Goal: Information Seeking & Learning: Learn about a topic

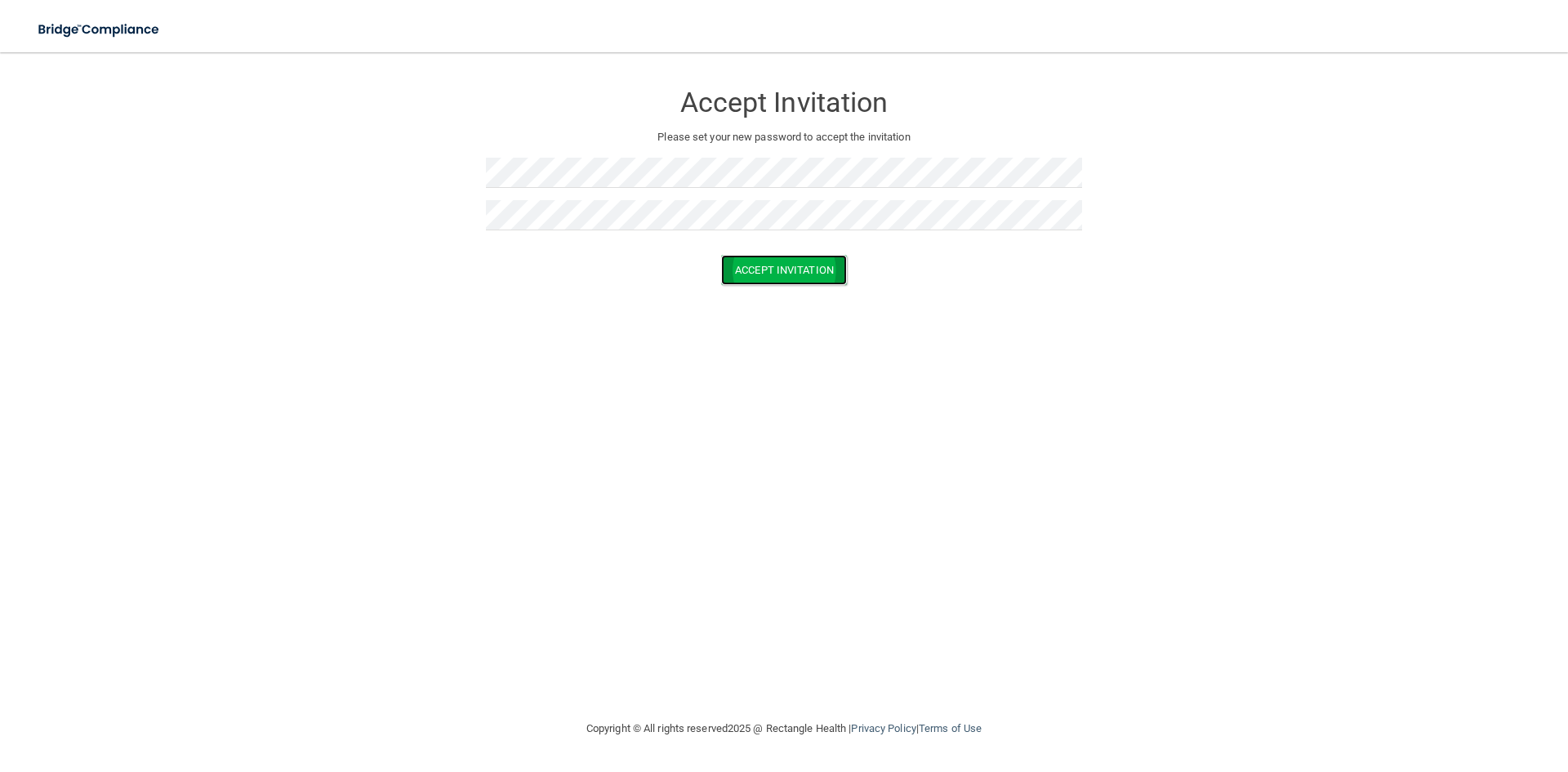
click at [841, 279] on button "Accept Invitation" at bounding box center [784, 269] width 126 height 30
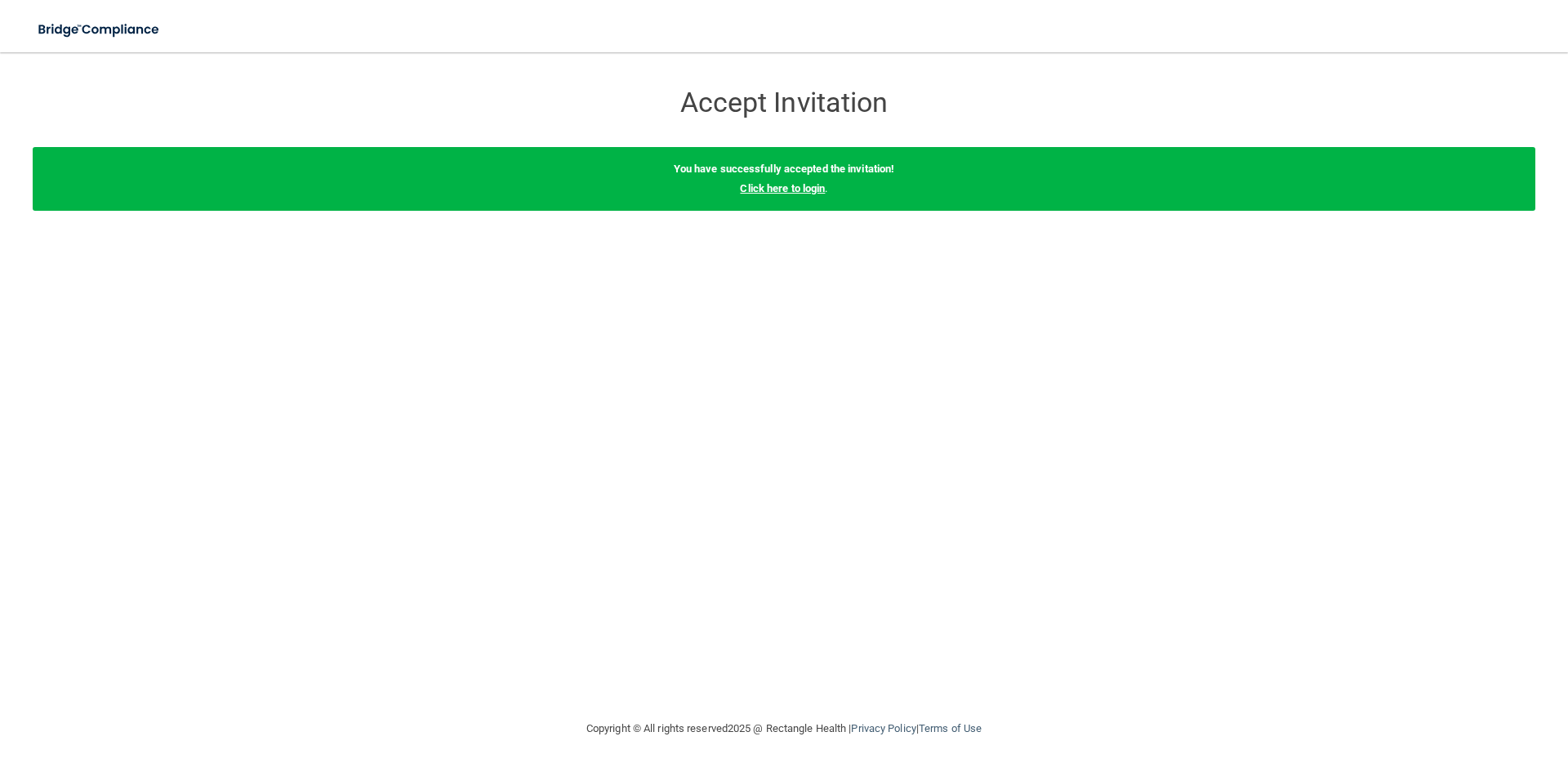
click at [793, 193] on link "Click here to login" at bounding box center [782, 188] width 85 height 12
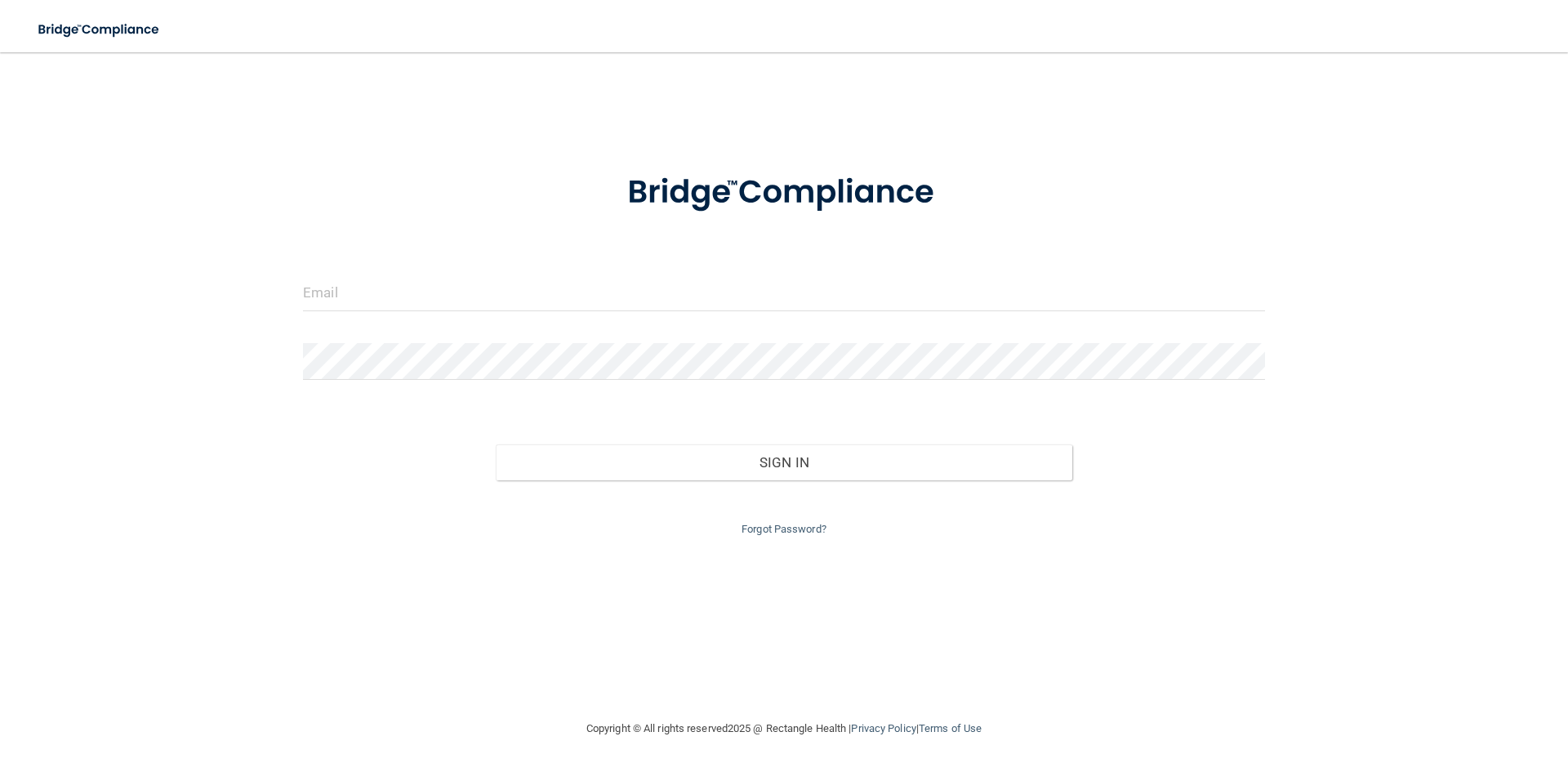
click at [703, 268] on form "Invalid email/password. You don't have permission to access that page. Sign In …" at bounding box center [784, 344] width 962 height 389
click at [684, 284] on input "email" at bounding box center [784, 292] width 962 height 37
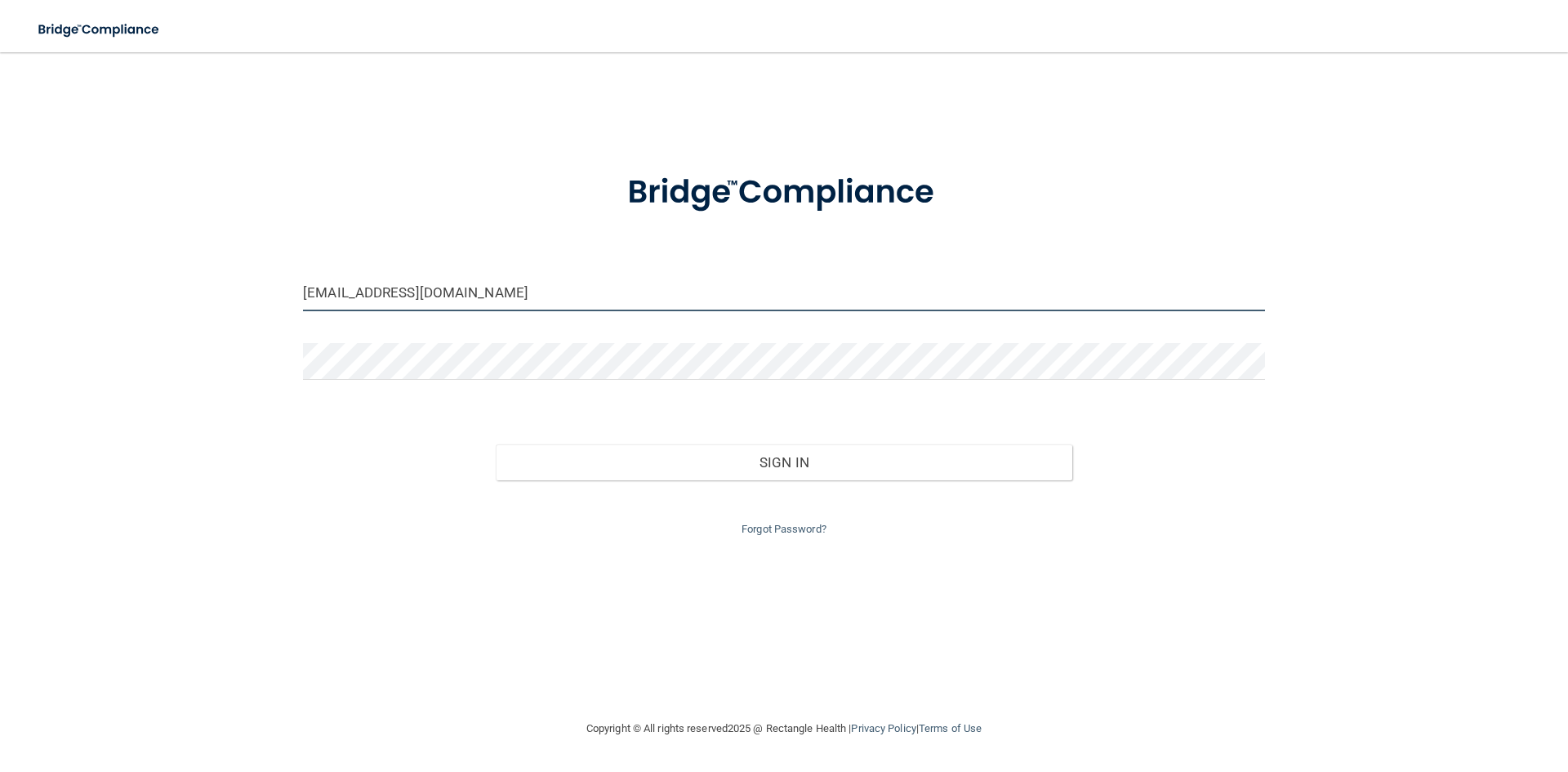
type input "[EMAIL_ADDRESS][DOMAIN_NAME]"
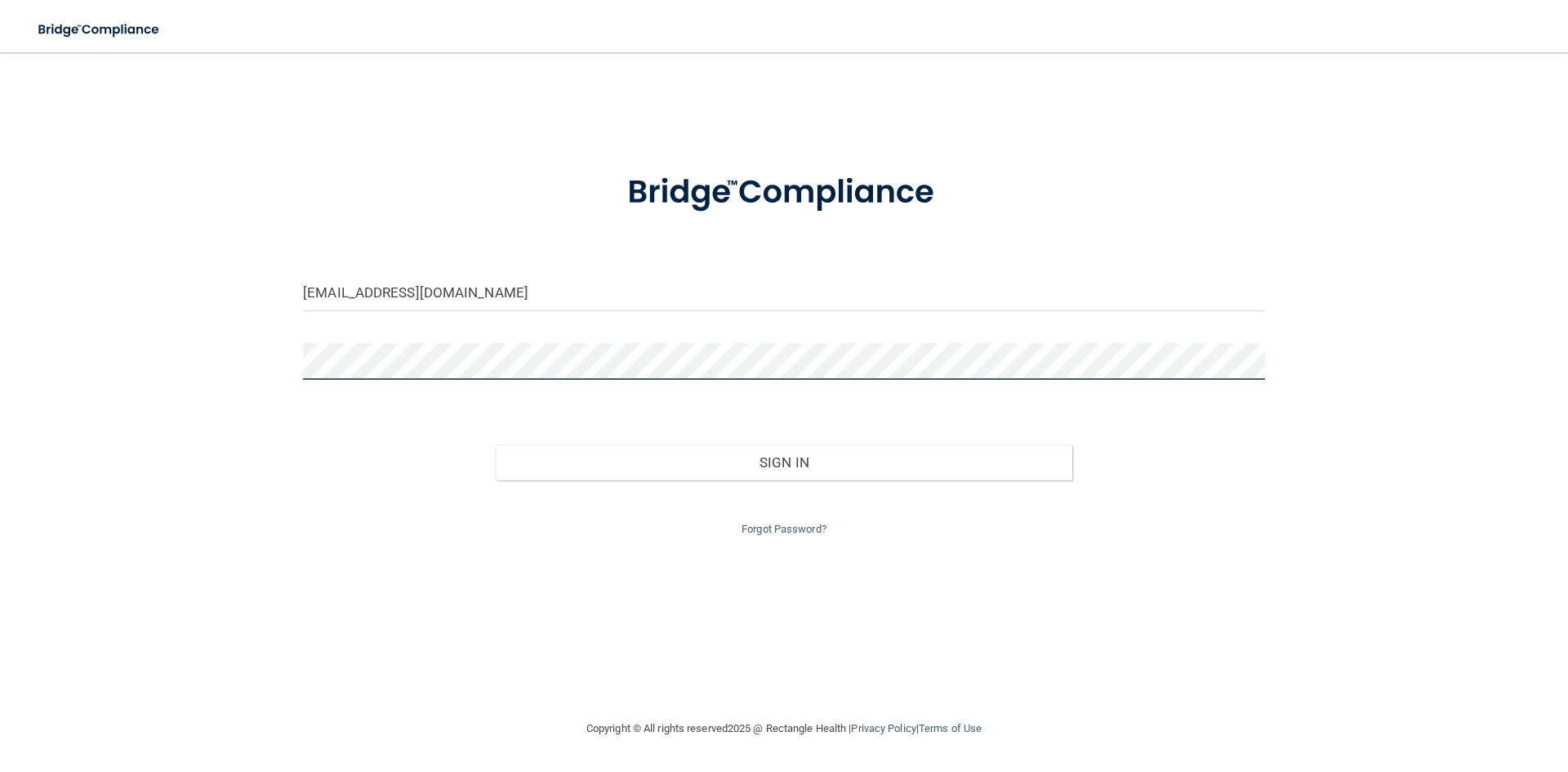
click at [496, 444] on button "Sign In" at bounding box center [785, 462] width 577 height 36
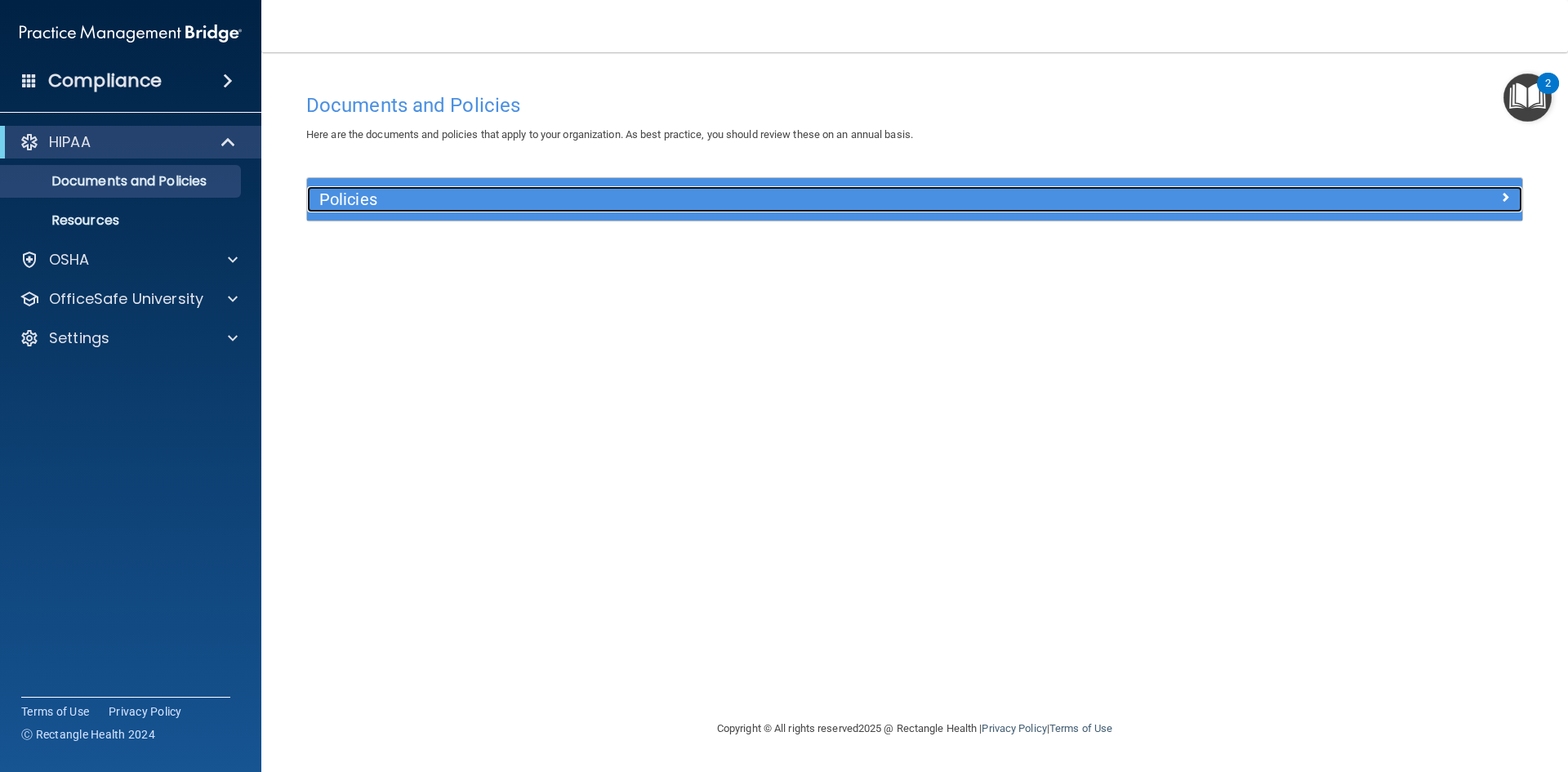
click at [1501, 198] on span at bounding box center [1505, 196] width 9 height 20
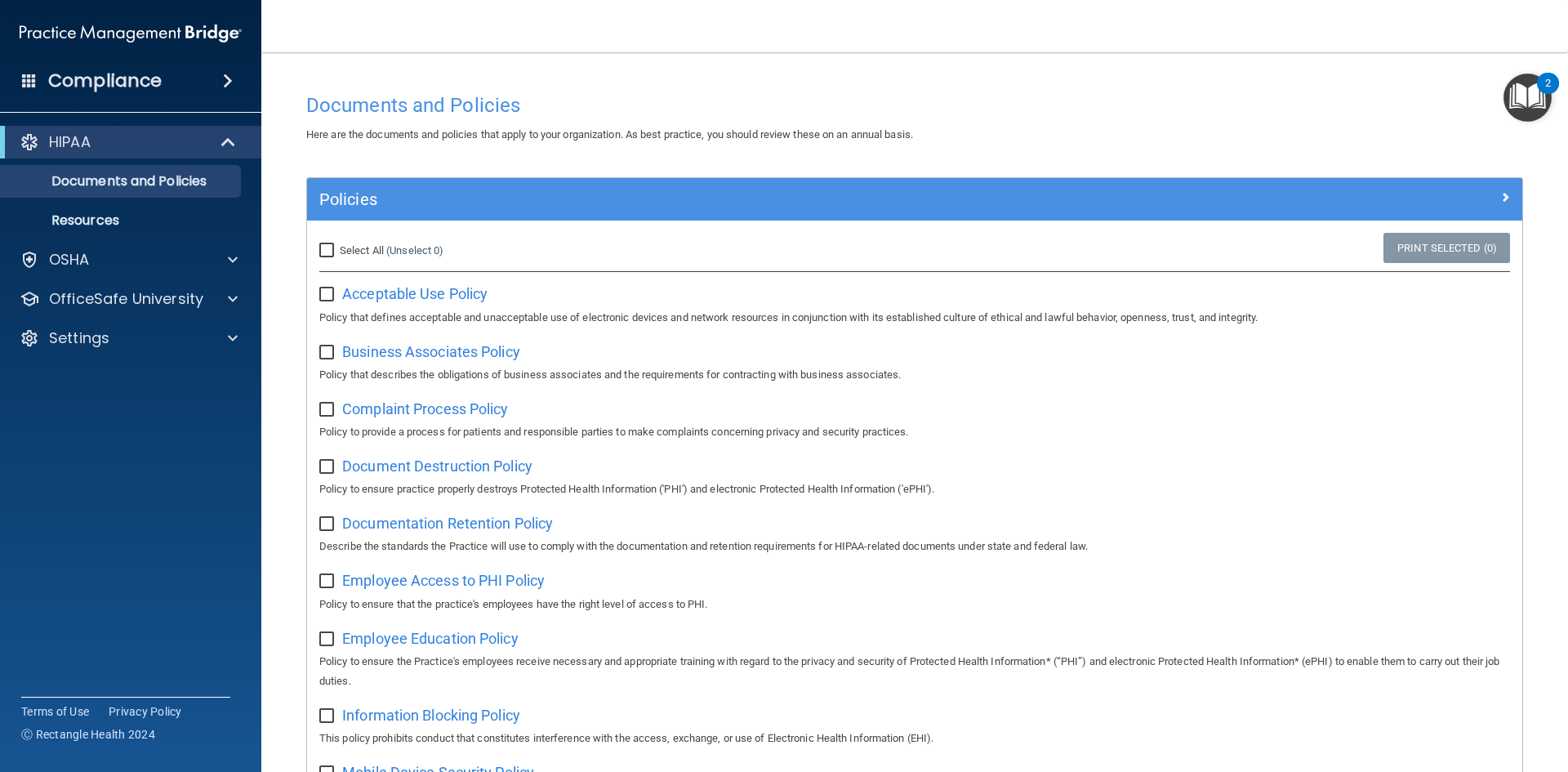
click at [334, 249] on input "Select All (Unselect 0) Unselect All" at bounding box center [329, 250] width 19 height 13
checkbox input "true"
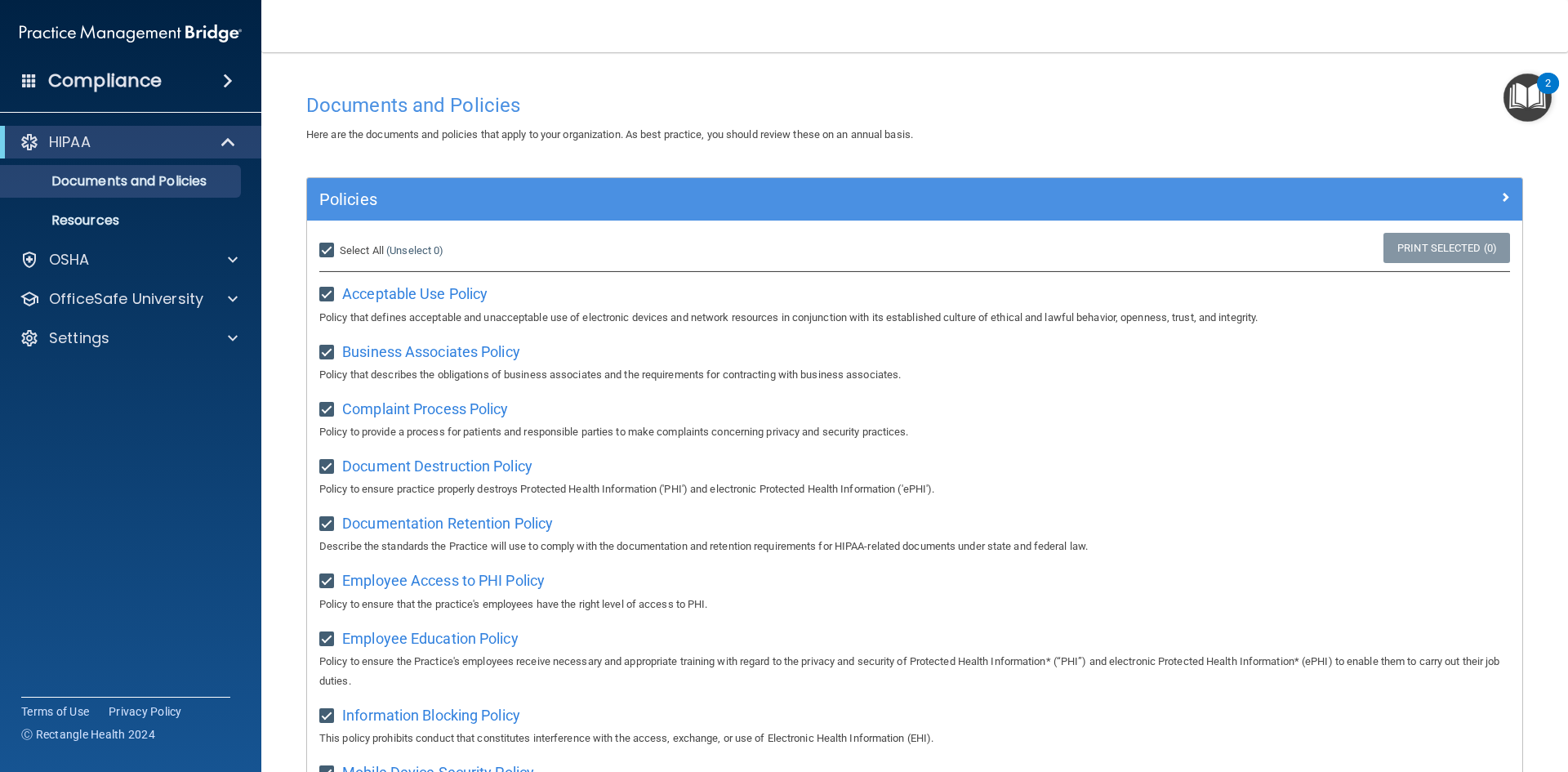
checkbox input "true"
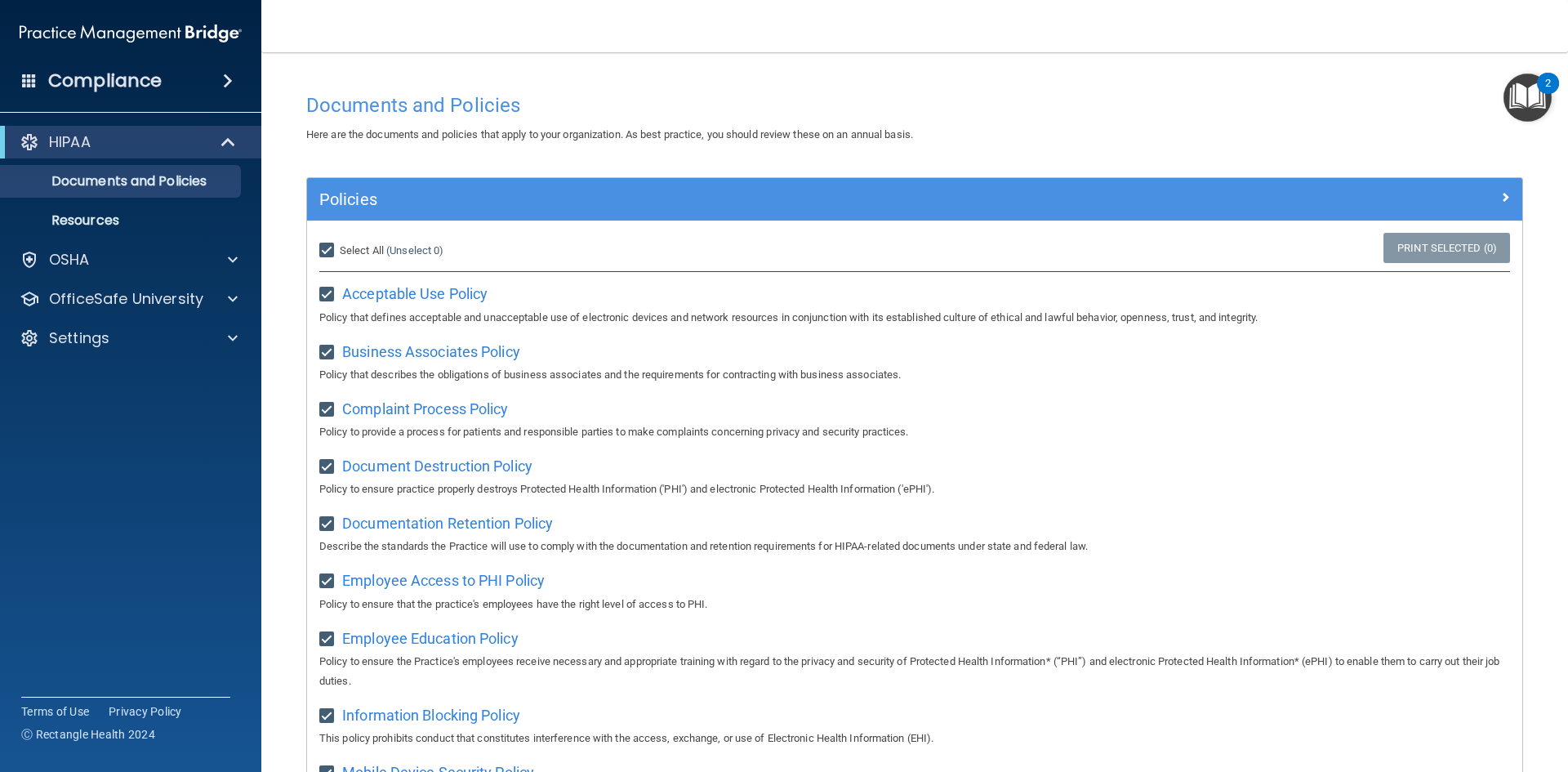
checkbox input "true"
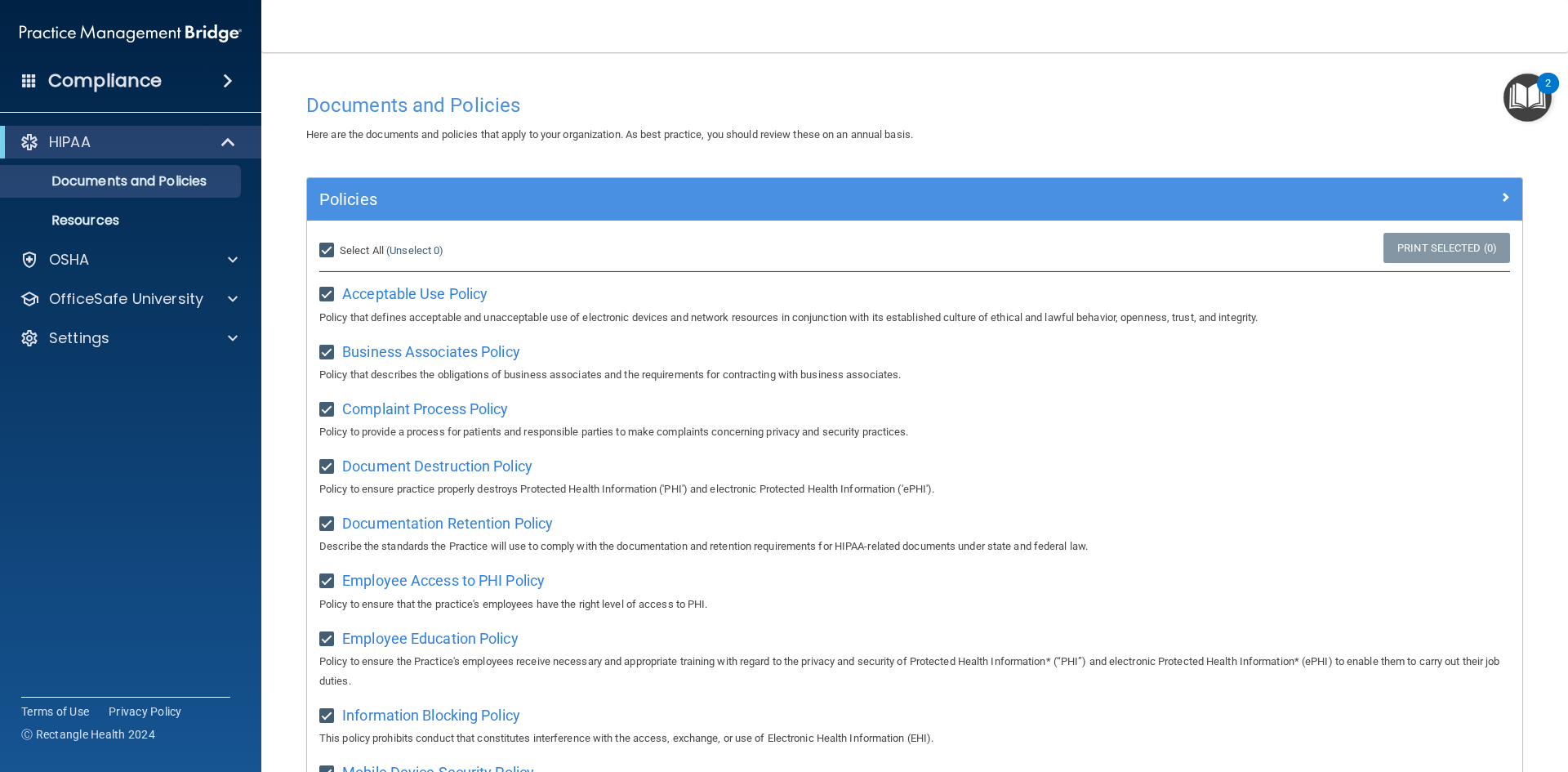
checkbox input "true"
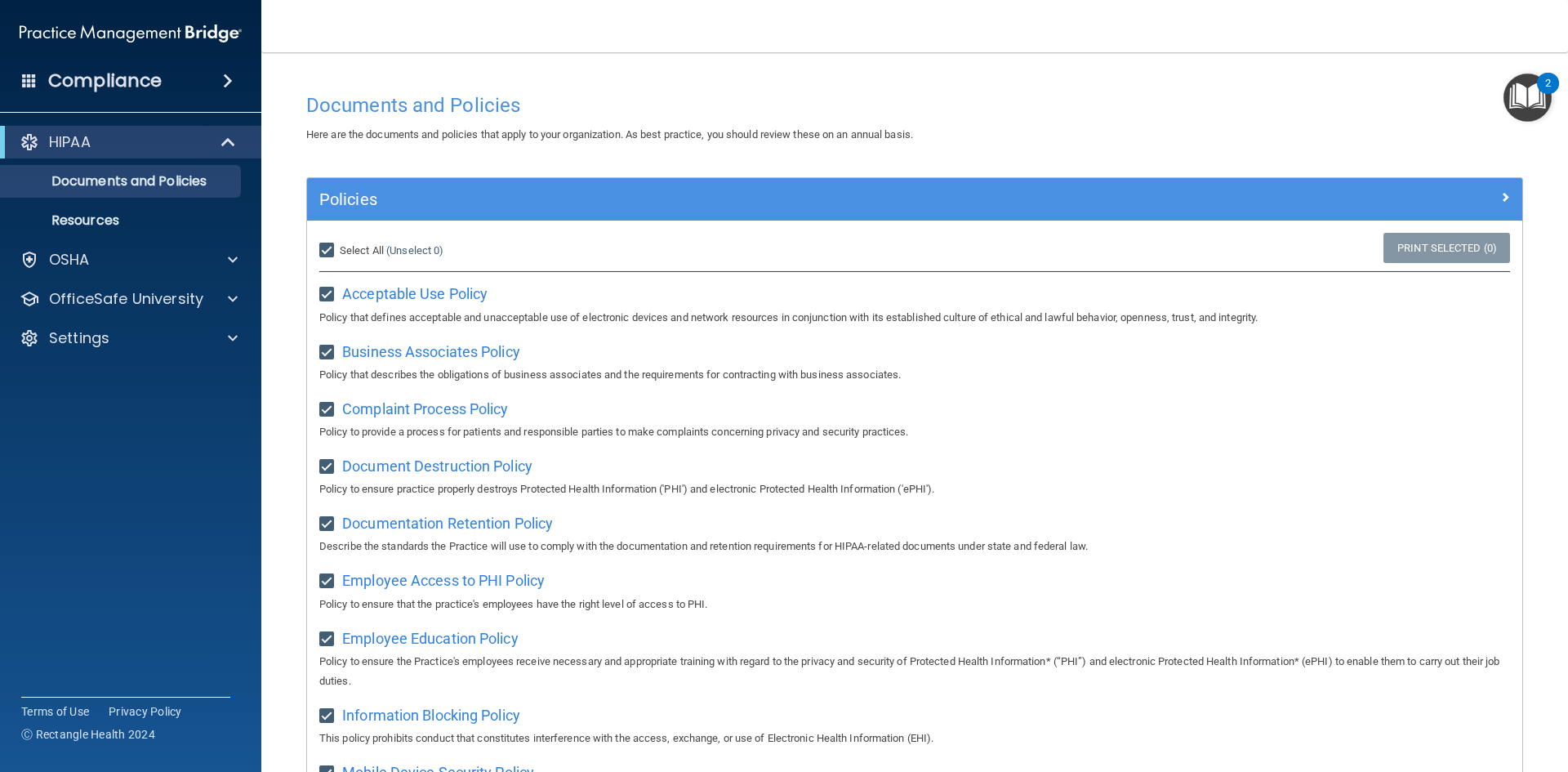
checkbox input "true"
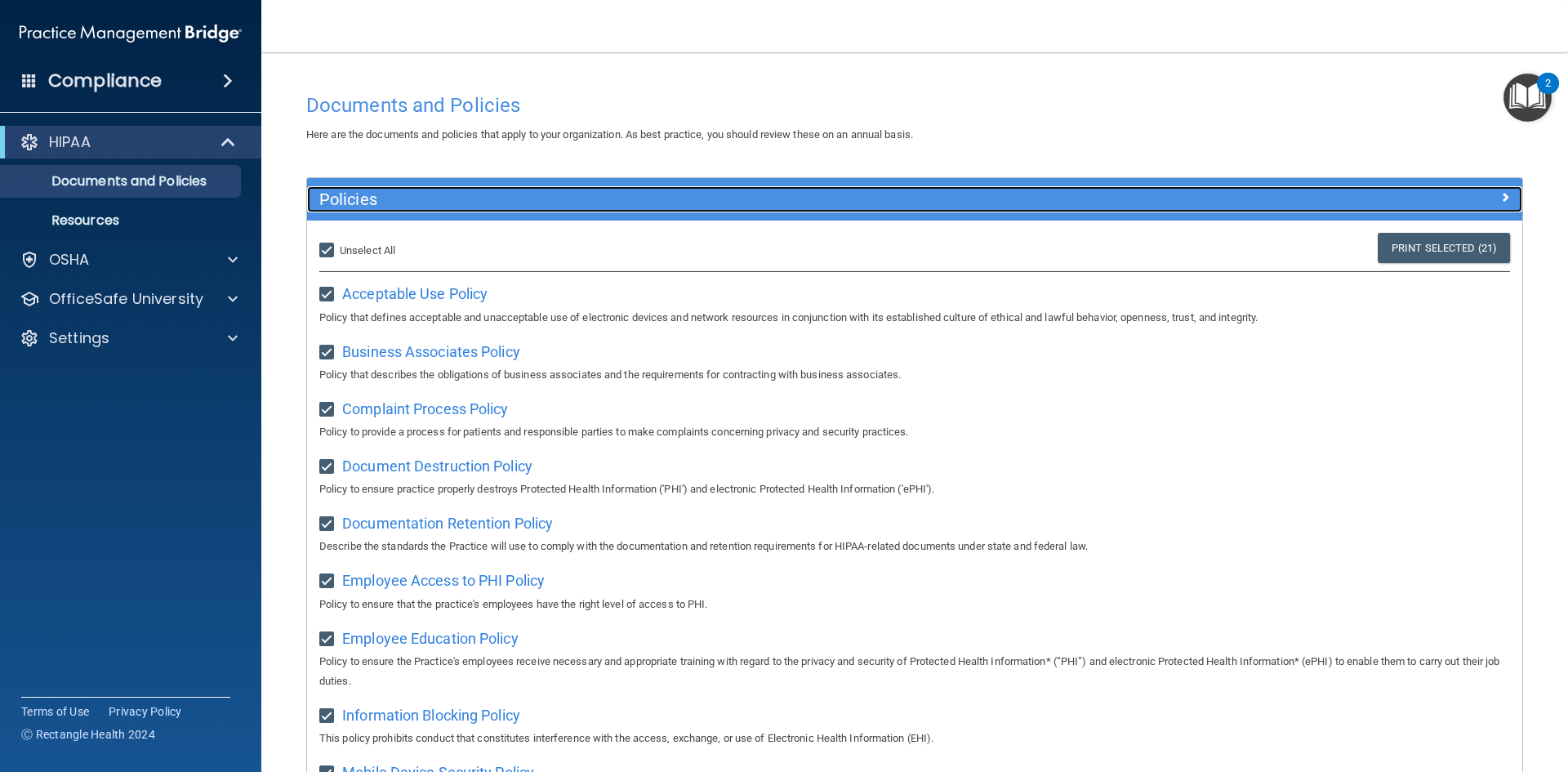
click at [1501, 206] on span at bounding box center [1505, 196] width 9 height 20
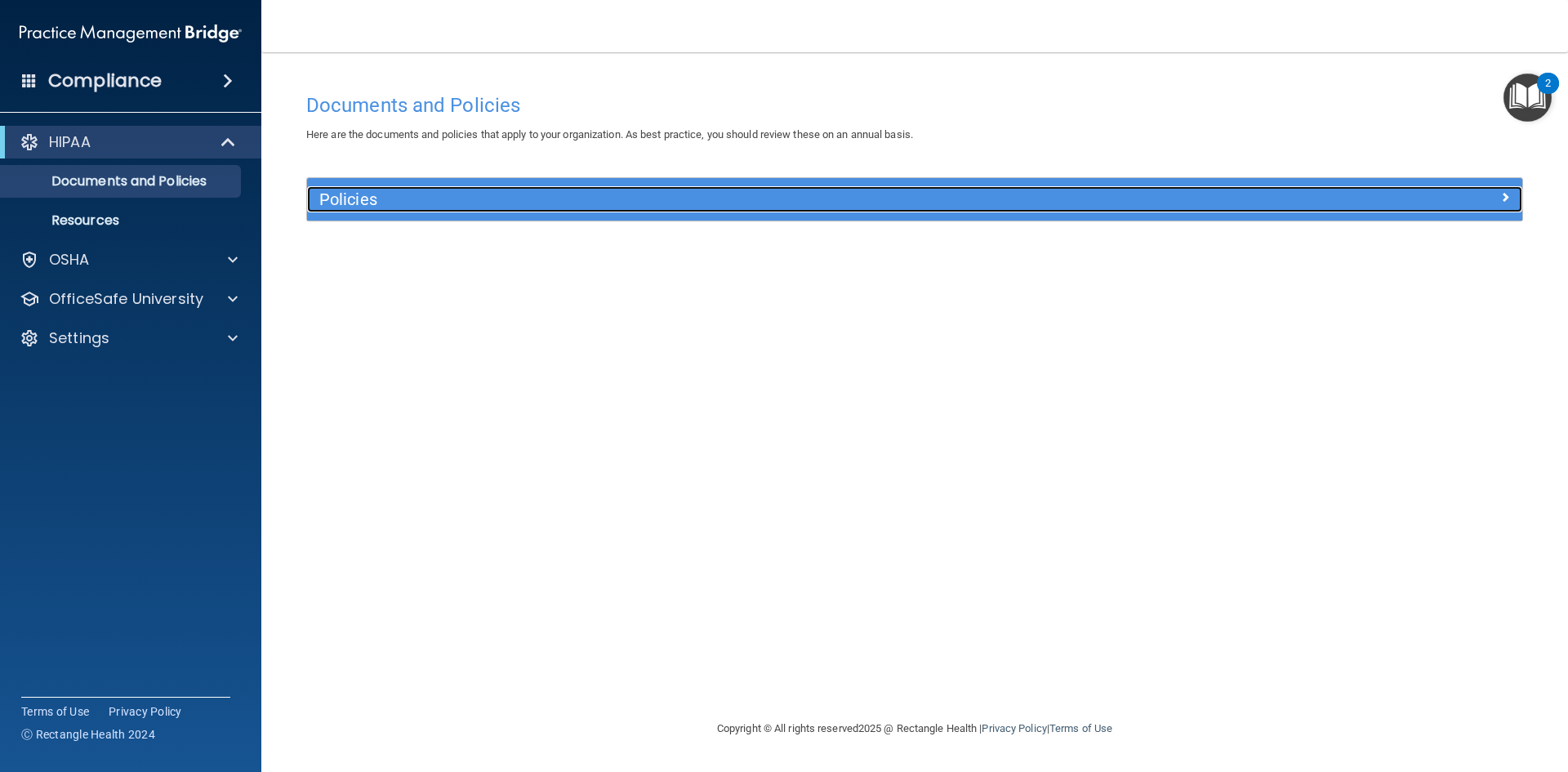
click at [1488, 206] on div at bounding box center [1371, 196] width 304 height 20
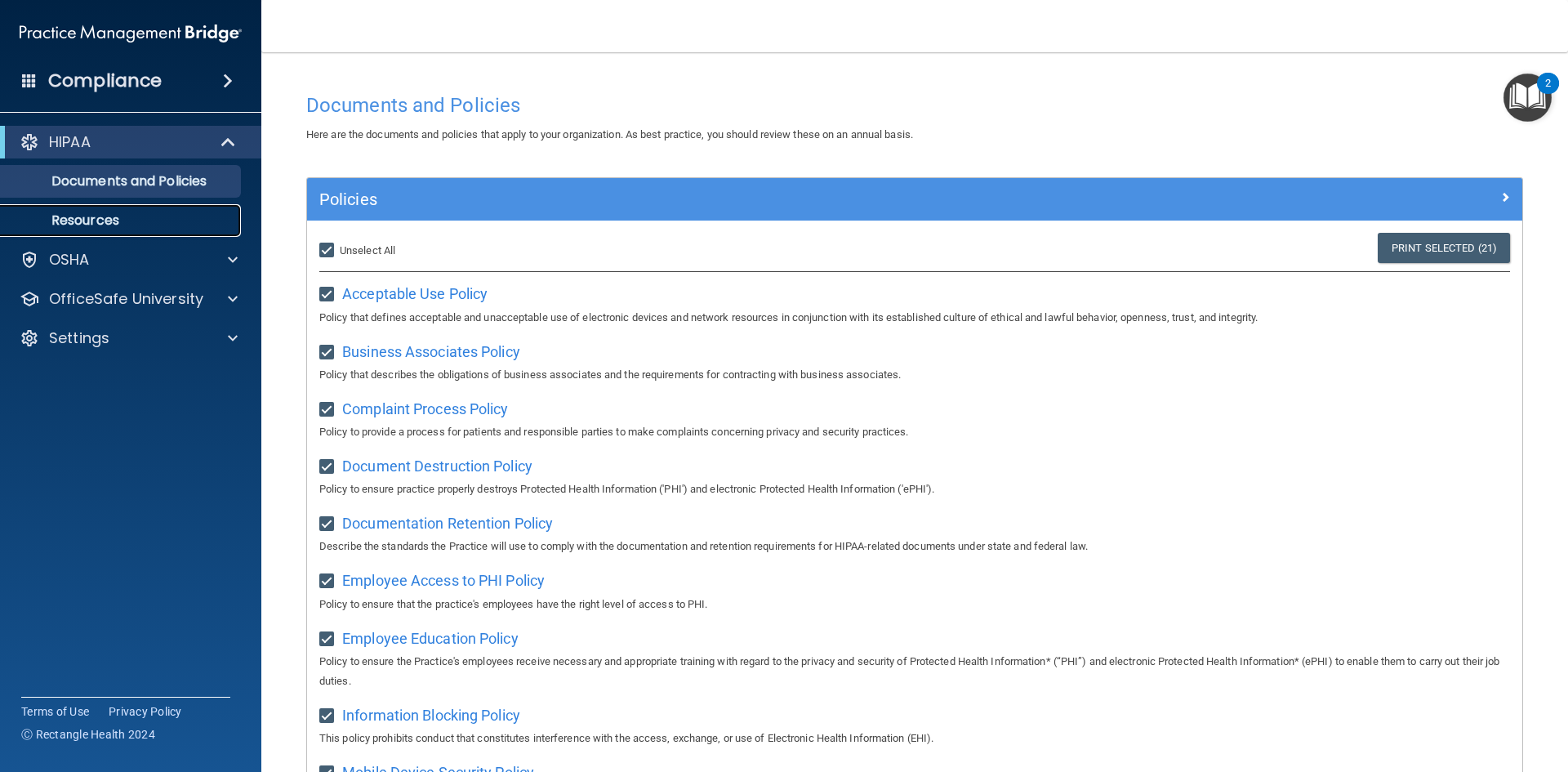
click at [75, 228] on p "Resources" at bounding box center [121, 220] width 223 height 16
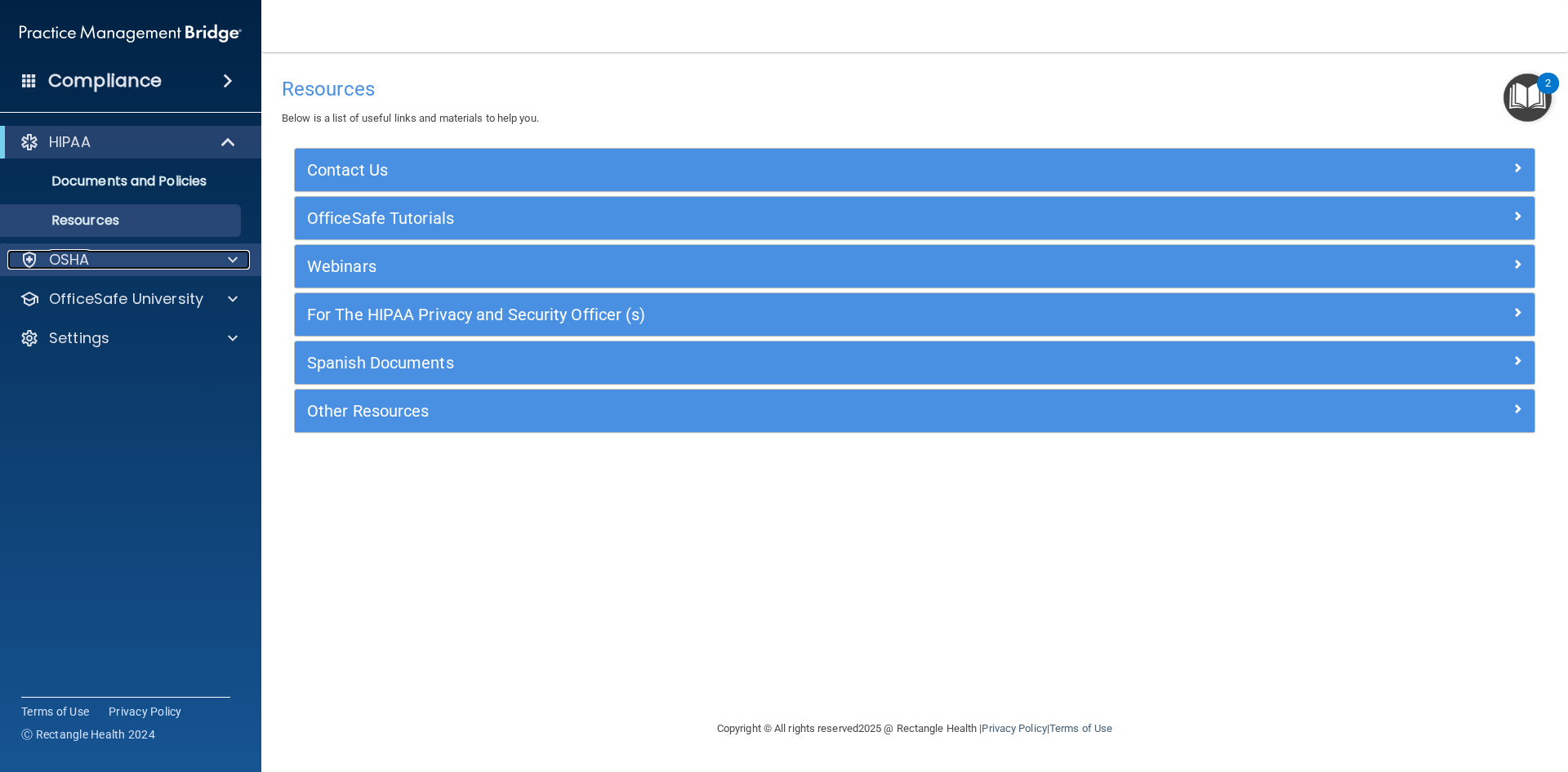
click at [67, 259] on p "OSHA" at bounding box center [69, 260] width 41 height 20
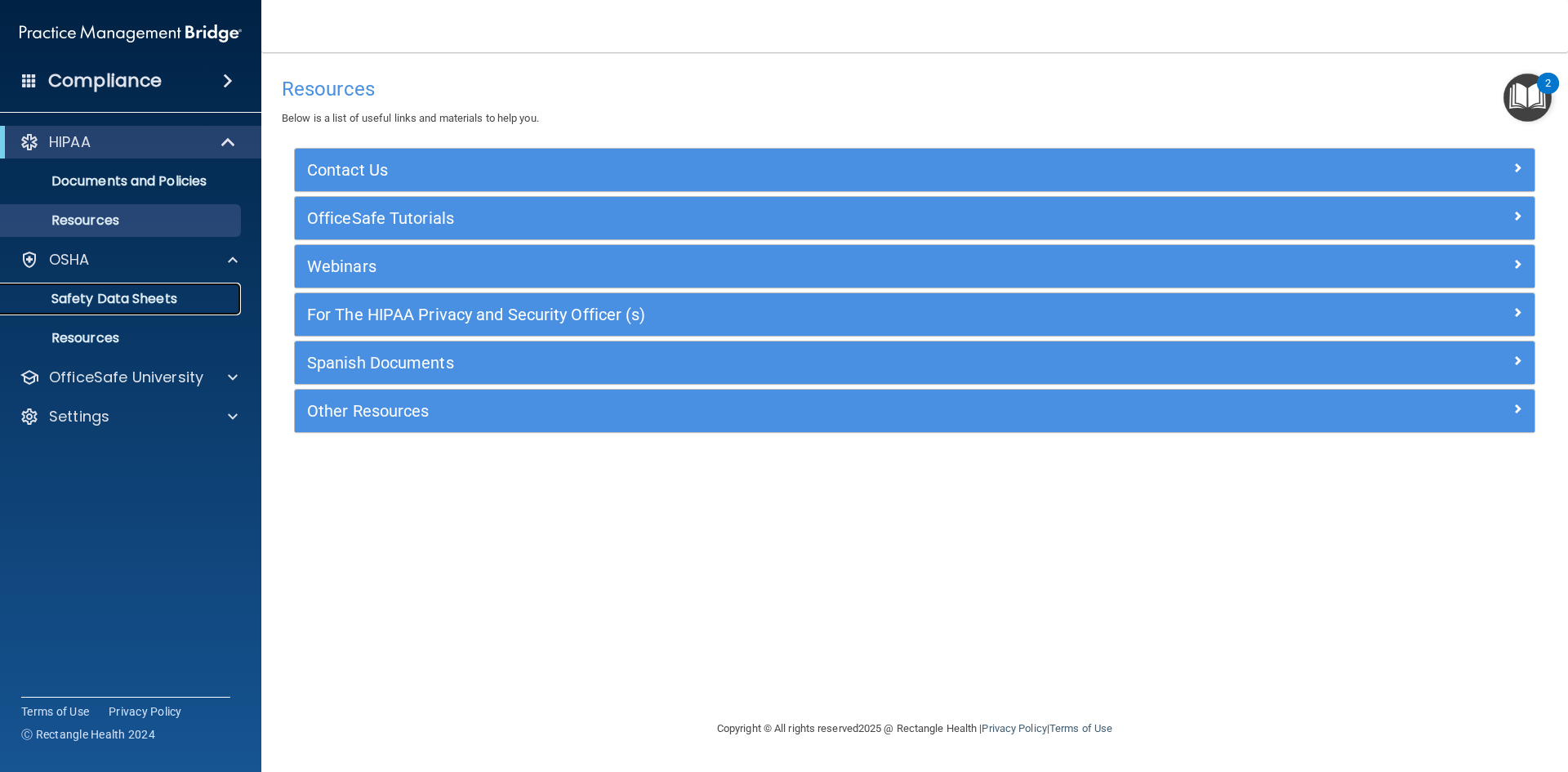
click at [115, 295] on p "Safety Data Sheets" at bounding box center [121, 298] width 223 height 16
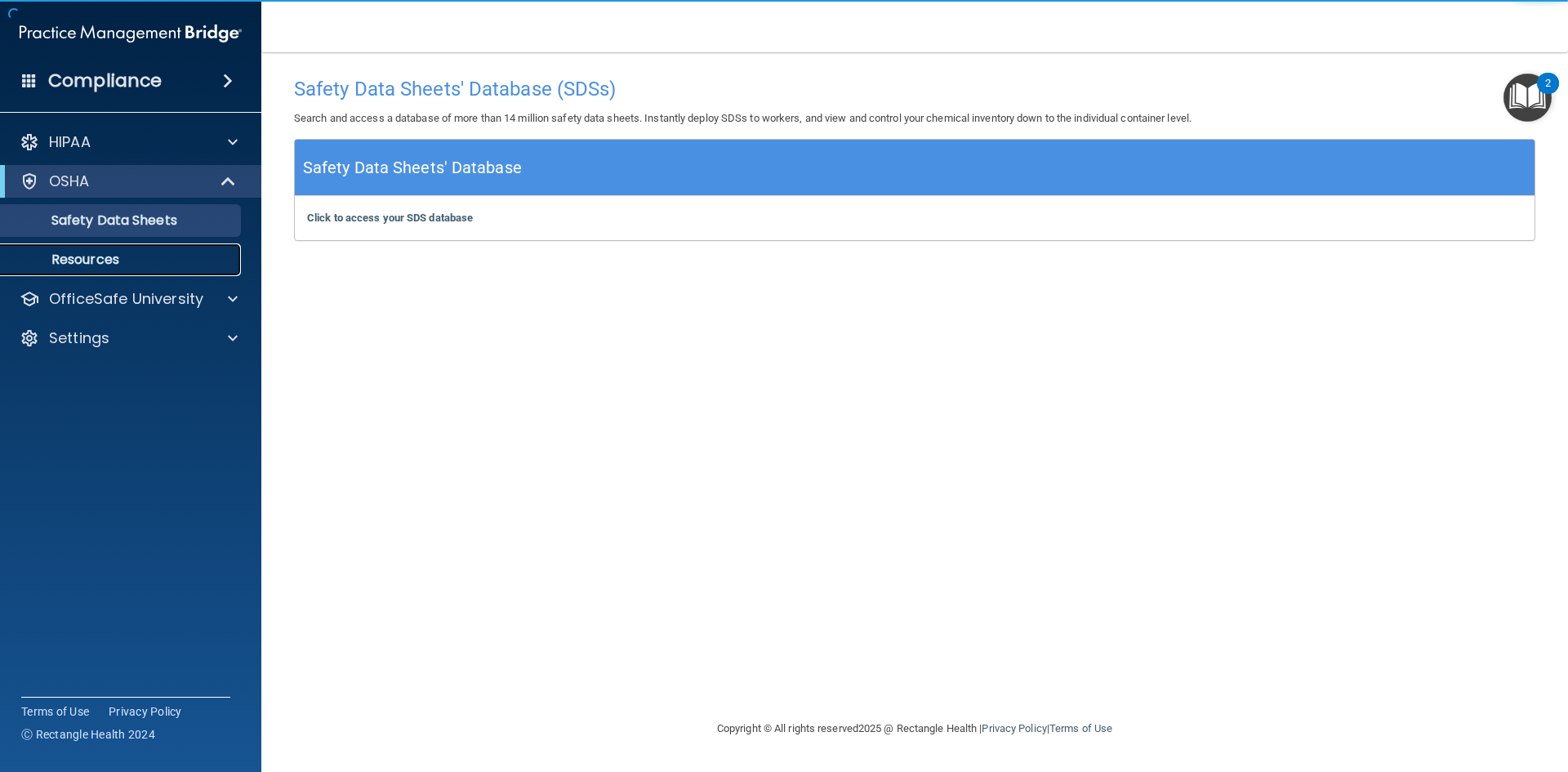
click at [150, 261] on p "Resources" at bounding box center [121, 260] width 223 height 16
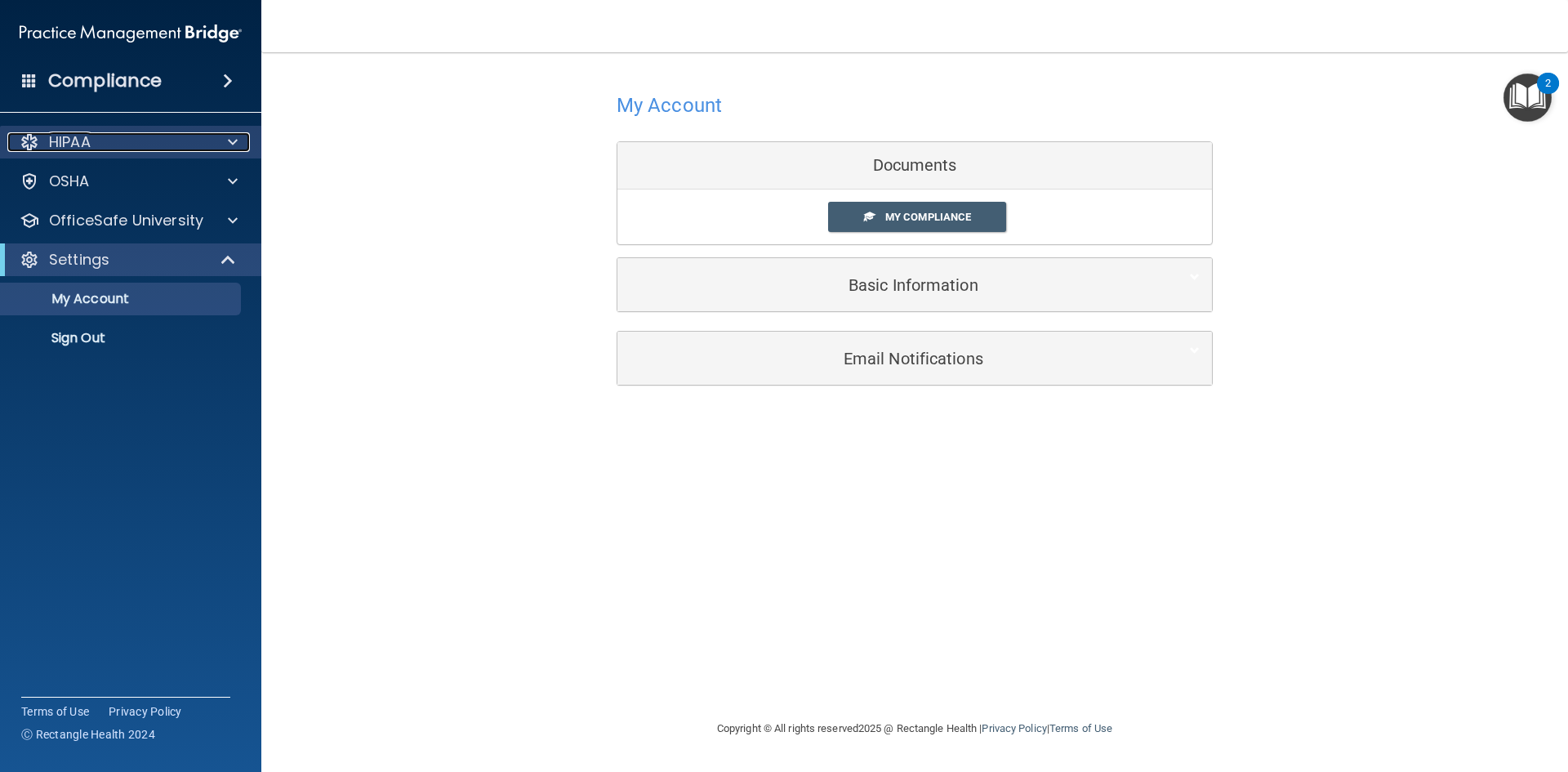
click at [145, 148] on div "HIPAA" at bounding box center [108, 142] width 202 height 20
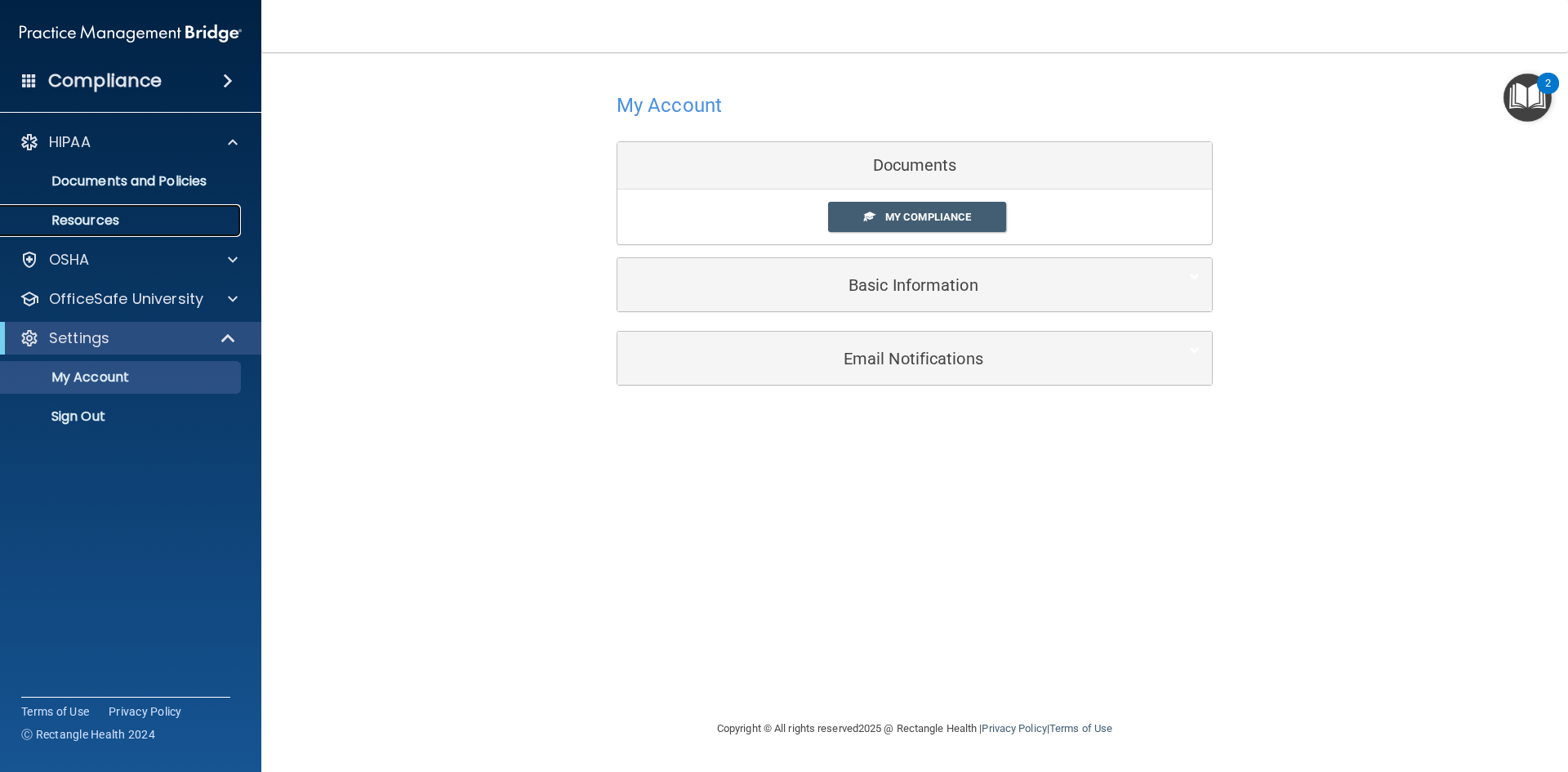
click at [142, 213] on p "Resources" at bounding box center [121, 220] width 223 height 16
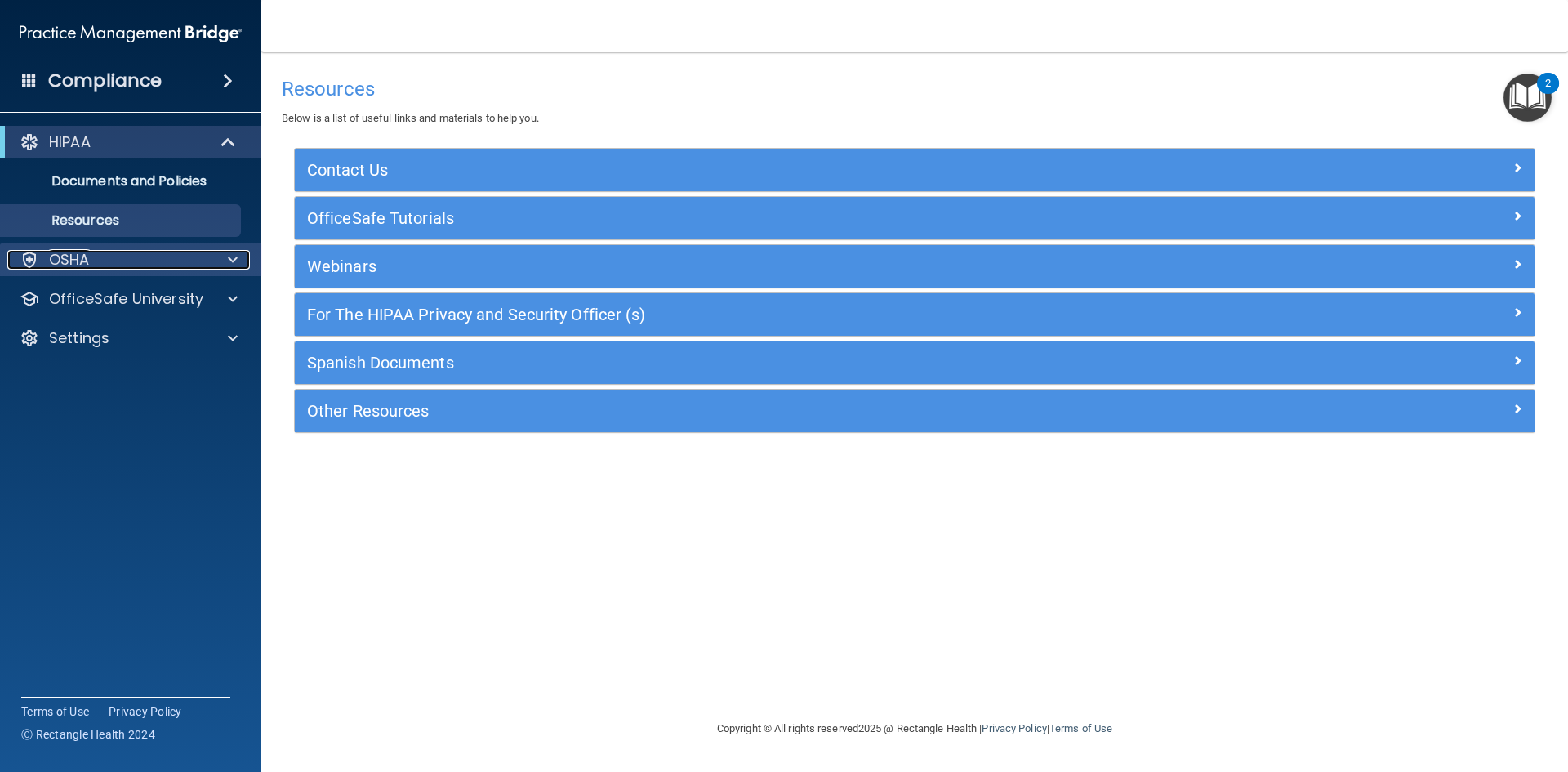
click at [141, 253] on div "OSHA" at bounding box center [108, 260] width 202 height 20
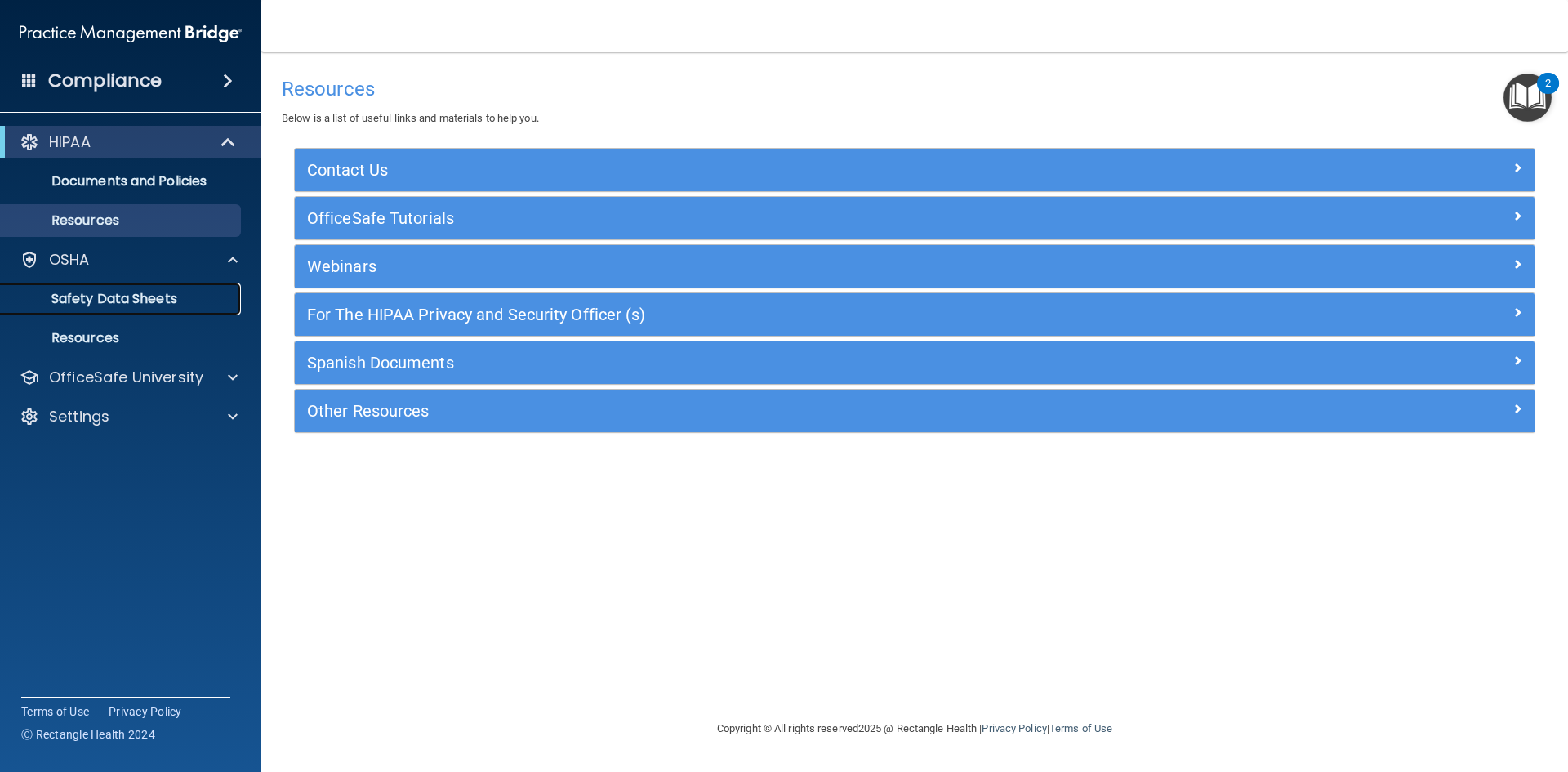
click at [166, 290] on p "Safety Data Sheets" at bounding box center [121, 298] width 223 height 16
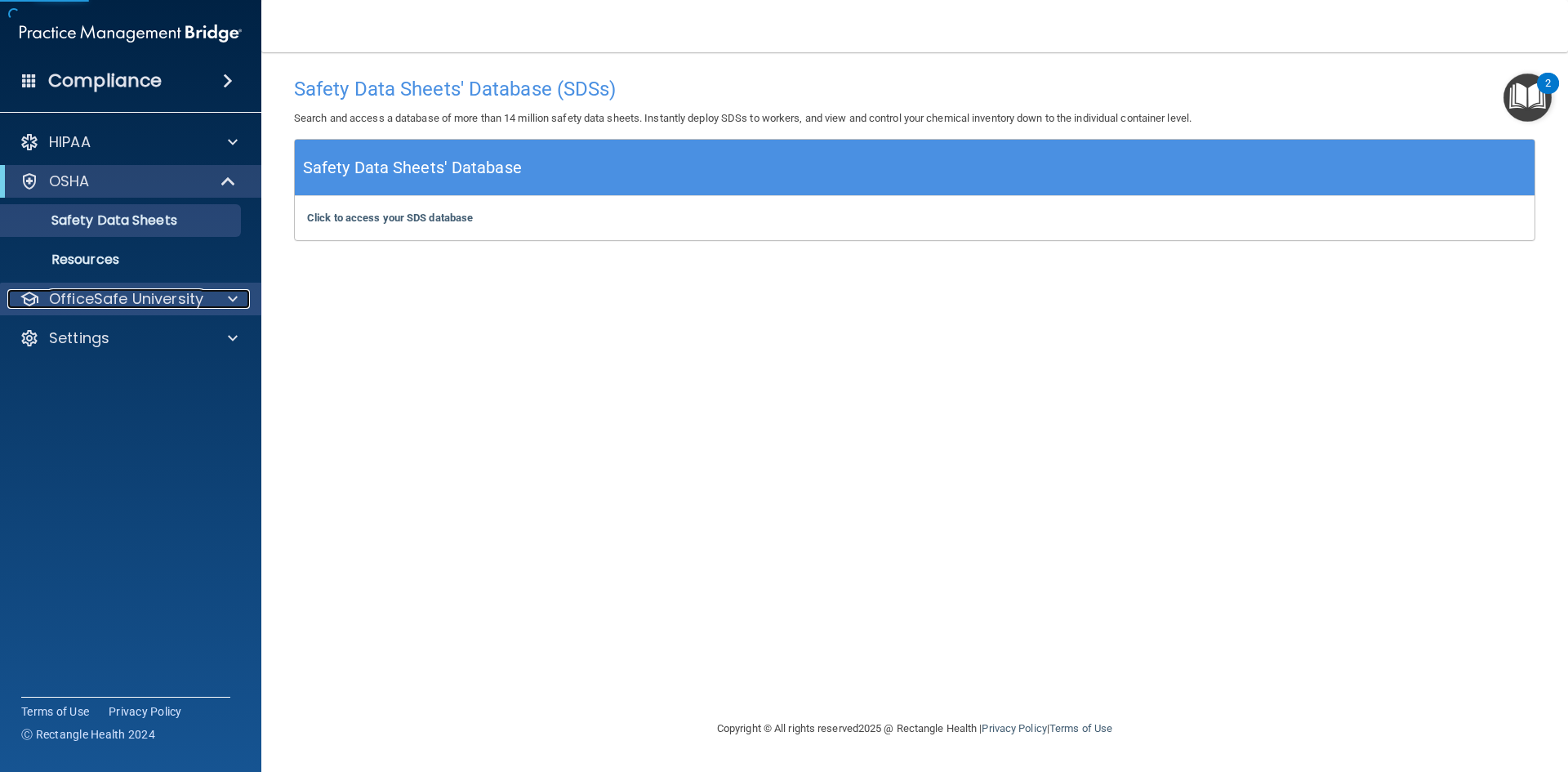
click at [161, 291] on p "OfficeSafe University" at bounding box center [126, 299] width 155 height 20
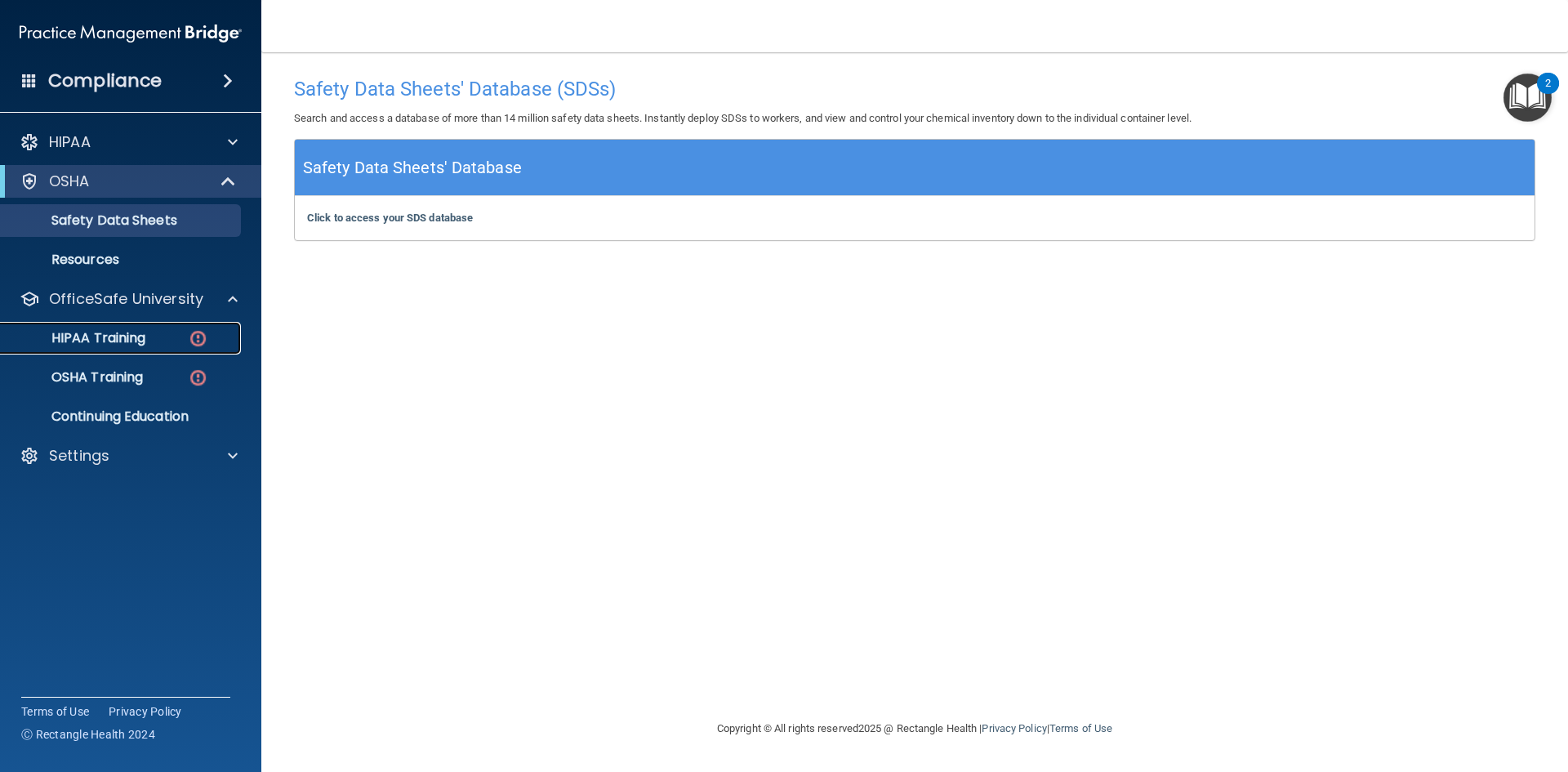
click at [166, 336] on div "HIPAA Training" at bounding box center [121, 337] width 223 height 16
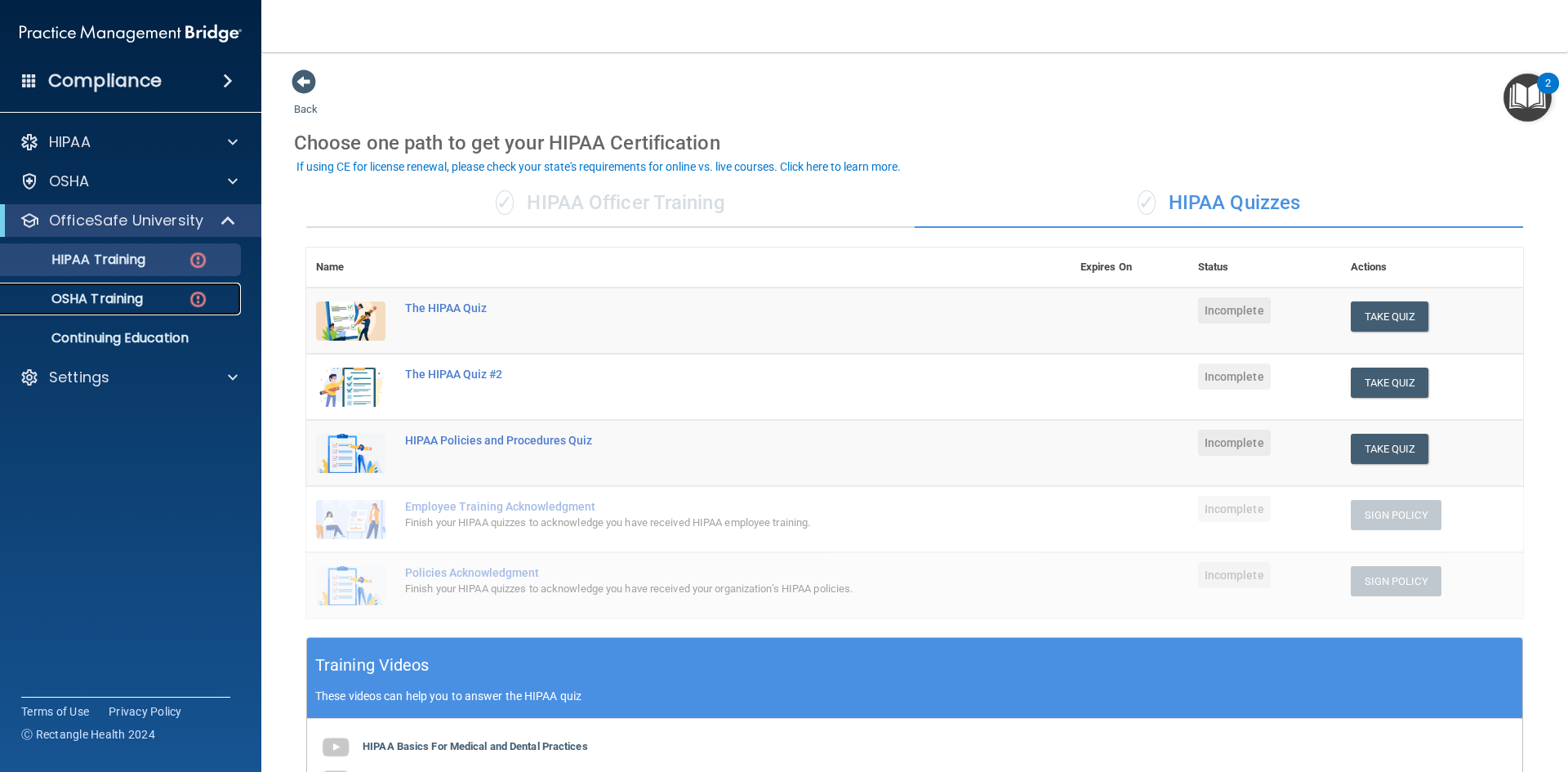
click at [186, 299] on div "OSHA Training" at bounding box center [121, 298] width 223 height 16
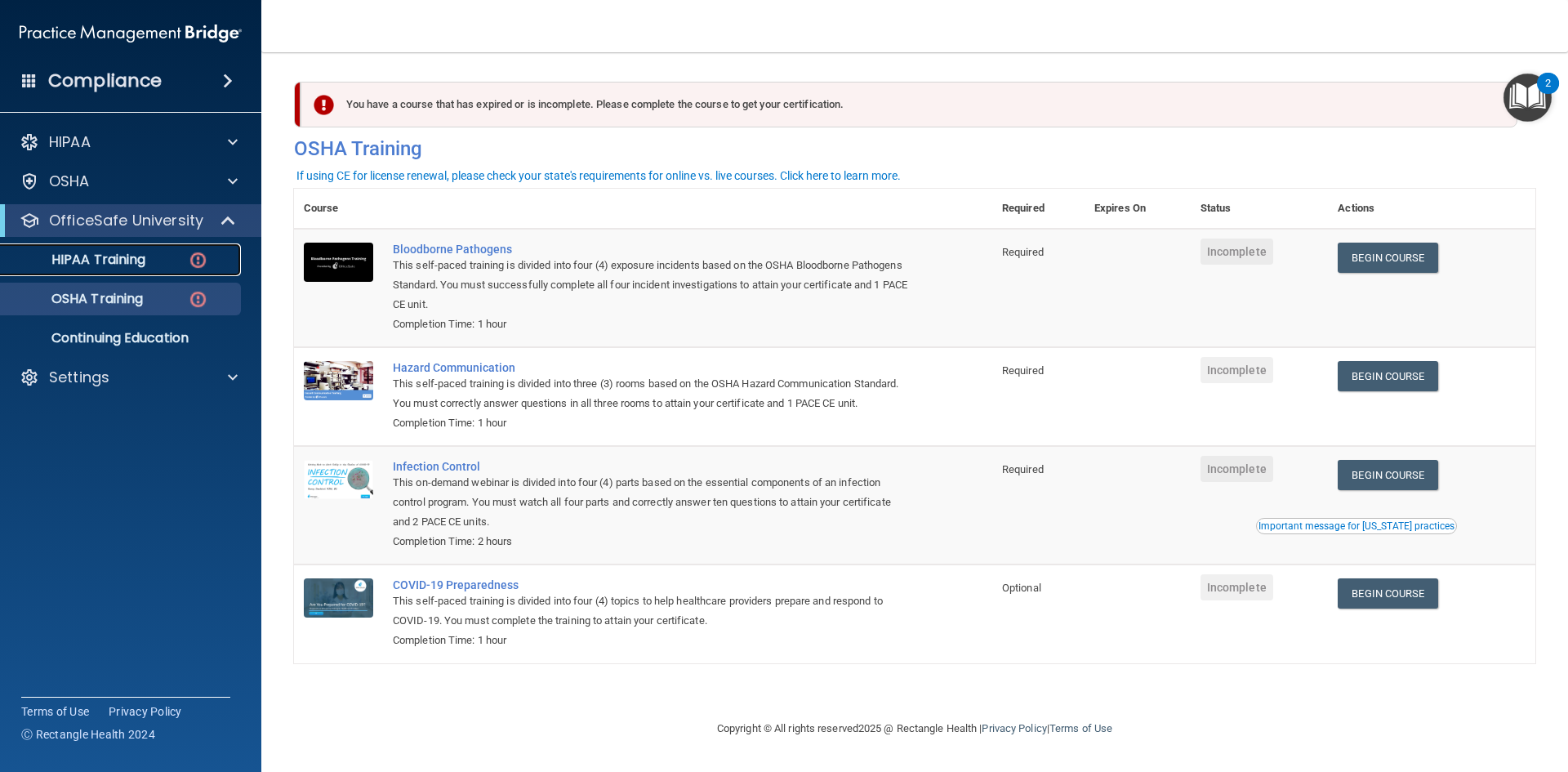
click at [179, 269] on link "HIPAA Training" at bounding box center [112, 260] width 257 height 32
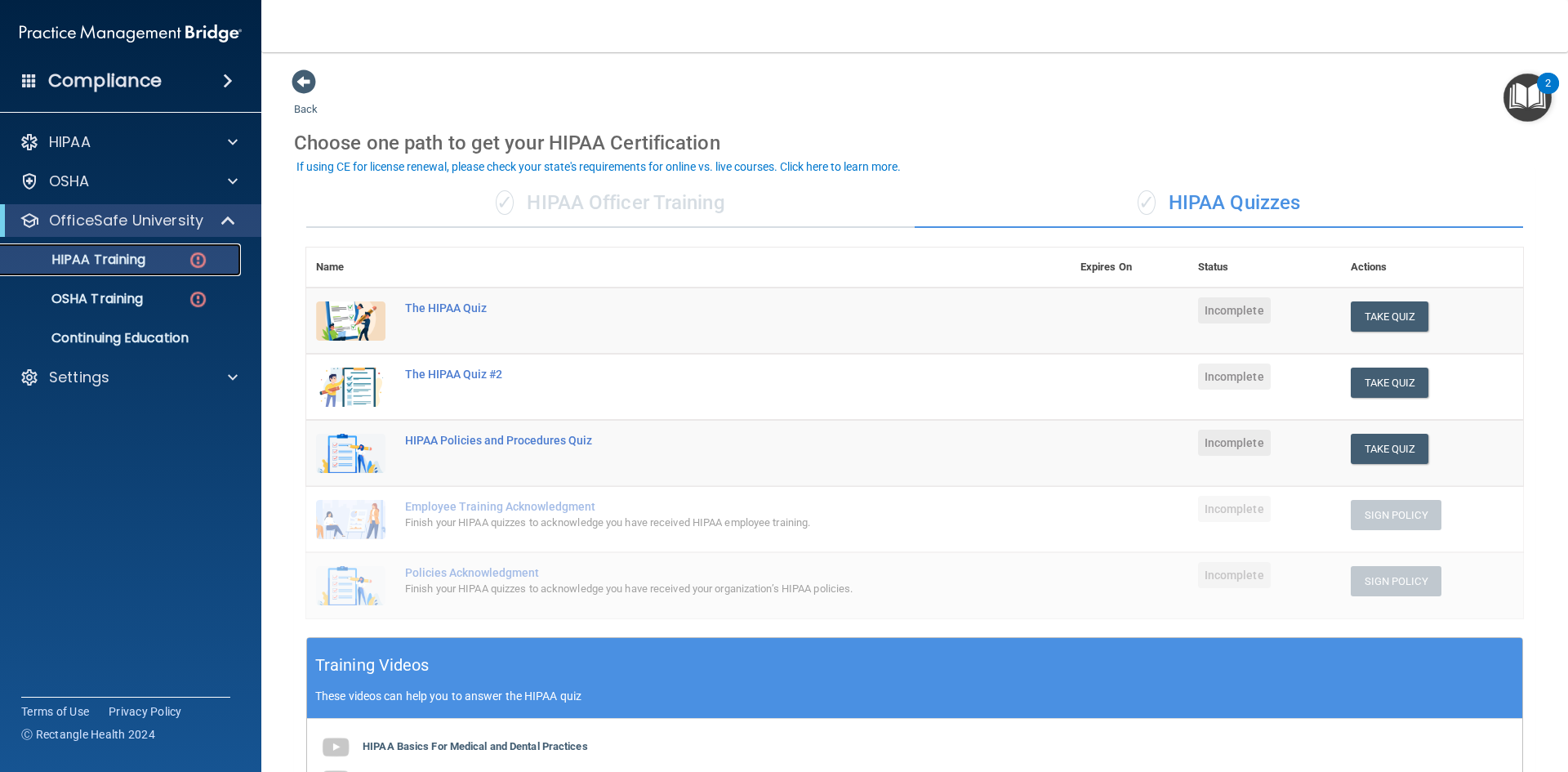
scroll to position [82, 0]
